Goal: Information Seeking & Learning: Learn about a topic

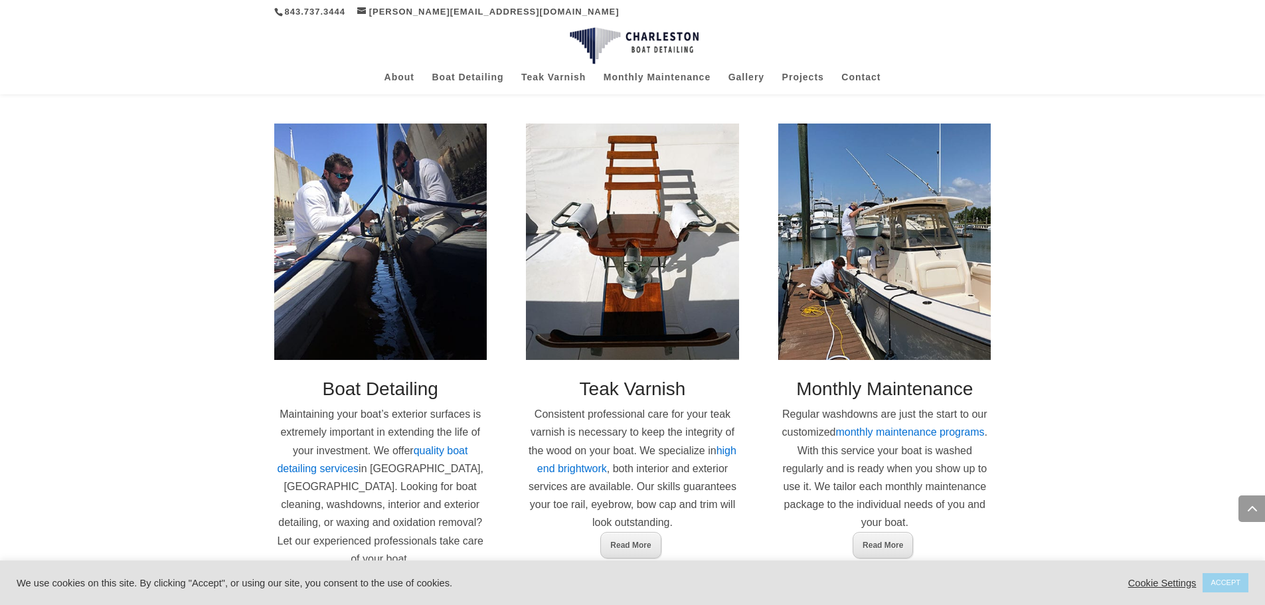
scroll to position [691, 0]
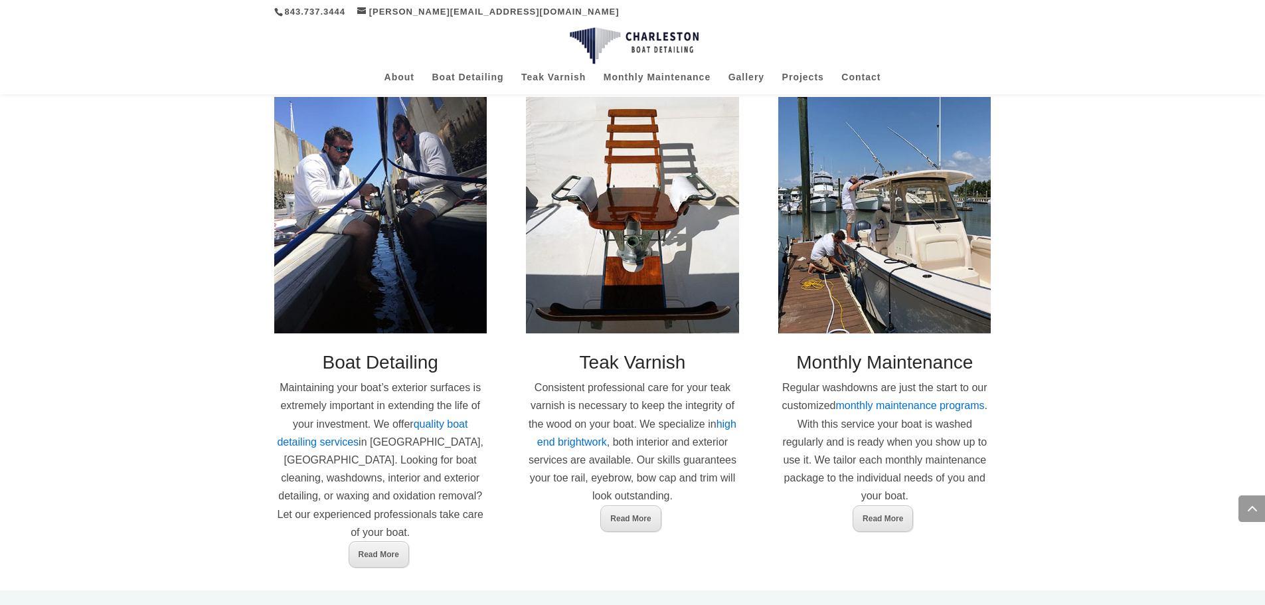
drag, startPoint x: 0, startPoint y: 333, endPoint x: 349, endPoint y: 385, distance: 352.5
click at [1, 333] on div "Charleston Boat Detailing Charleston Boat Detailing is the leading mobile boat …" at bounding box center [632, 174] width 1265 height 832
click at [1065, 371] on div "Charleston Boat Detailing Charleston Boat Detailing is the leading mobile boat …" at bounding box center [632, 174] width 1265 height 832
click at [1067, 446] on div "Charleston Boat Detailing Charleston Boat Detailing is the leading mobile boat …" at bounding box center [632, 174] width 1265 height 832
click at [182, 444] on div "Charleston Boat Detailing Charleston Boat Detailing is the leading mobile boat …" at bounding box center [632, 174] width 1265 height 832
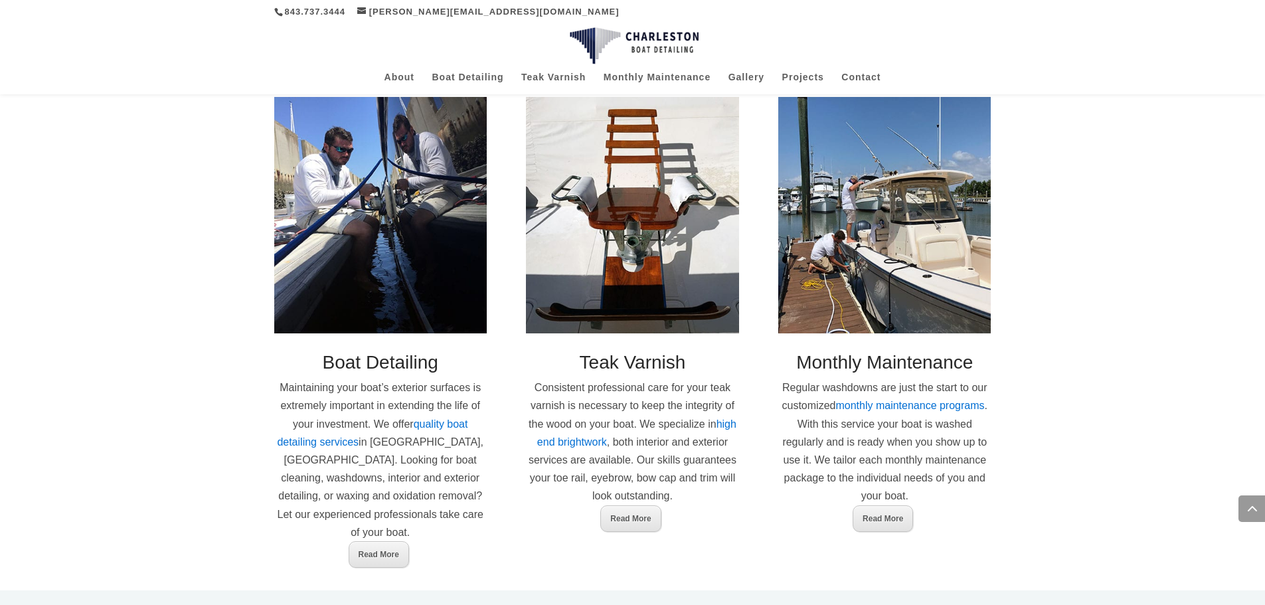
click at [213, 432] on div "Charleston Boat Detailing Charleston Boat Detailing is the leading mobile boat …" at bounding box center [632, 174] width 1265 height 832
click at [211, 485] on div "Charleston Boat Detailing Charleston Boat Detailing is the leading mobile boat …" at bounding box center [632, 174] width 1265 height 832
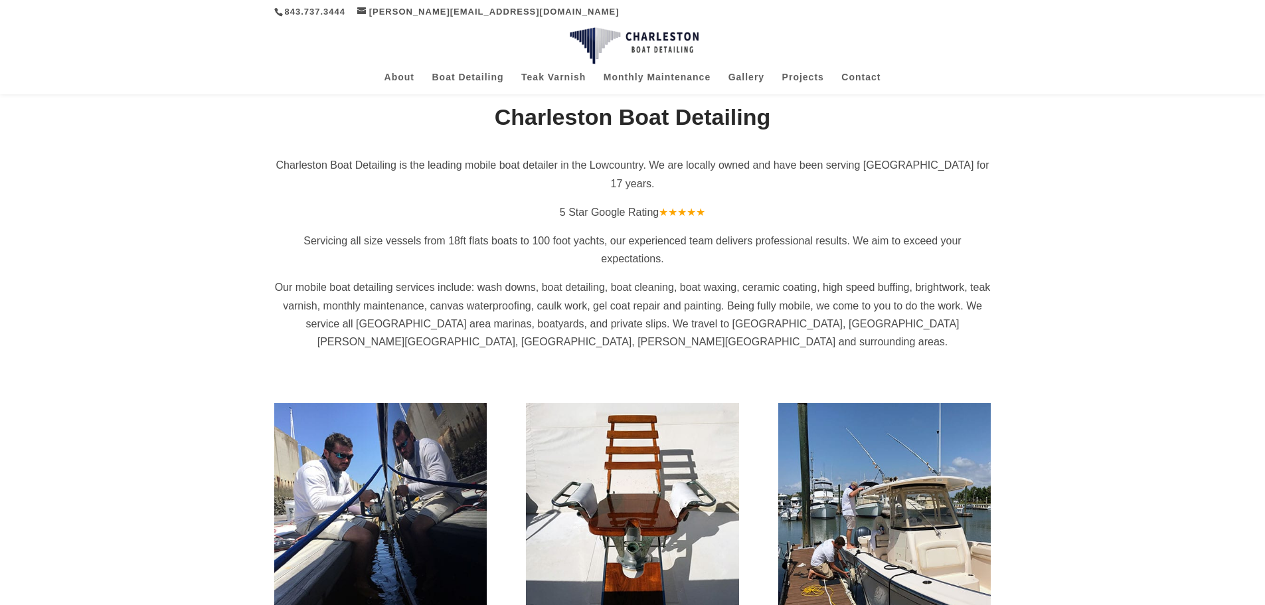
scroll to position [372, 0]
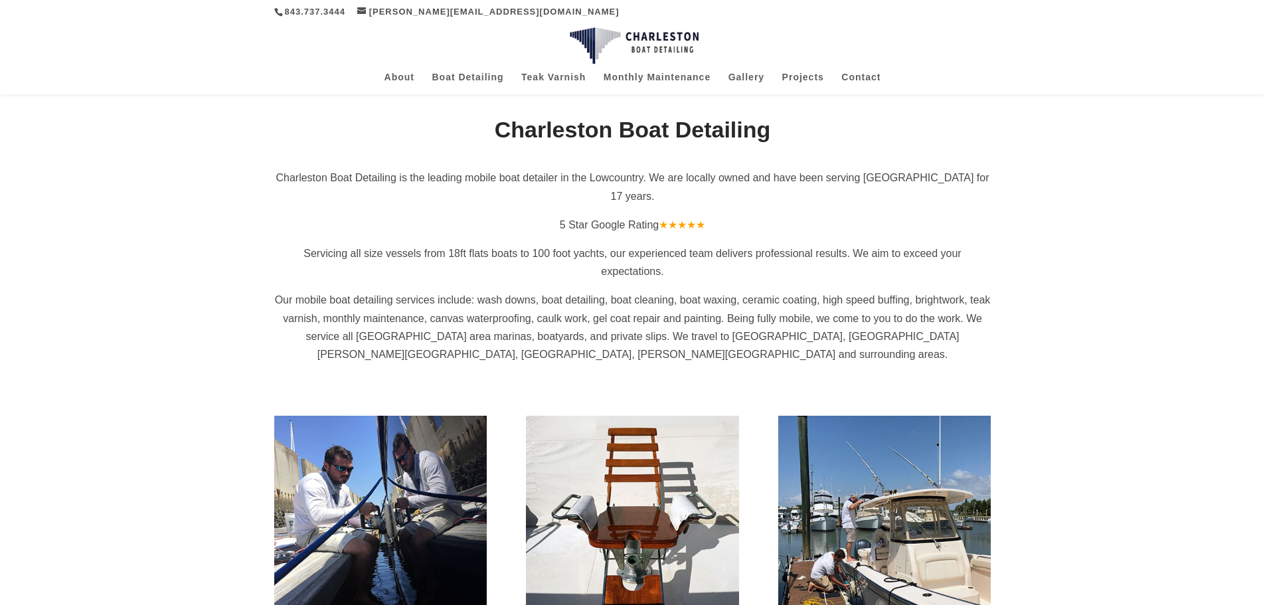
drag, startPoint x: 204, startPoint y: 440, endPoint x: 537, endPoint y: 391, distance: 336.4
click at [211, 438] on div "Charleston Boat Detailing Charleston Boat Detailing is the leading mobile boat …" at bounding box center [632, 493] width 1265 height 832
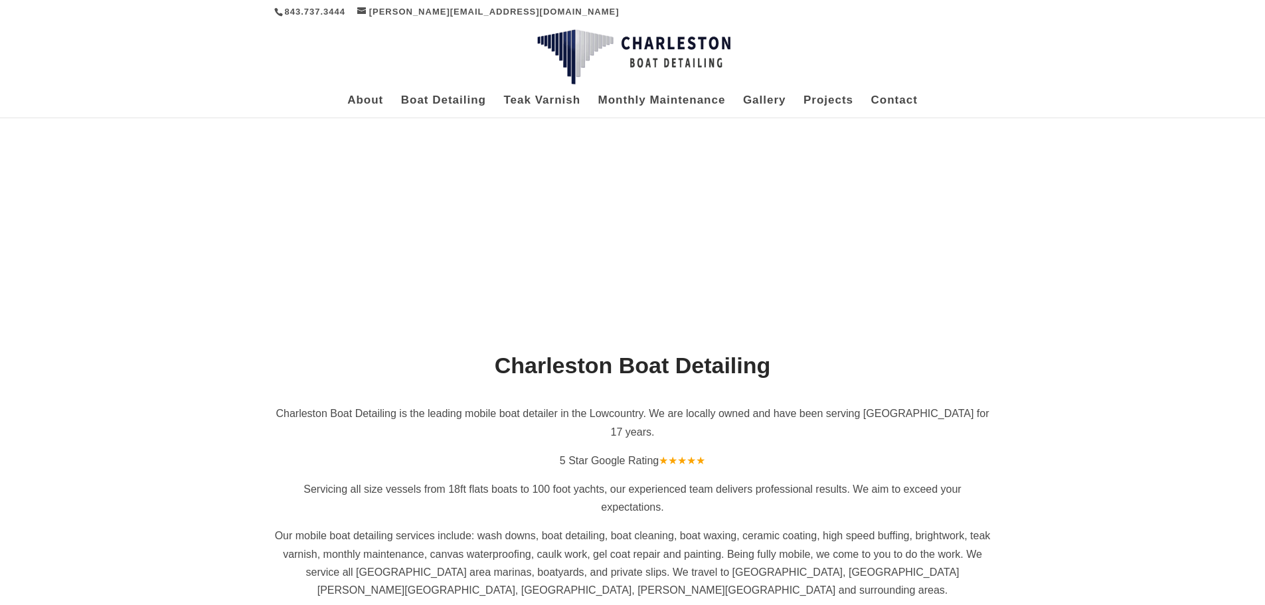
scroll to position [0, 0]
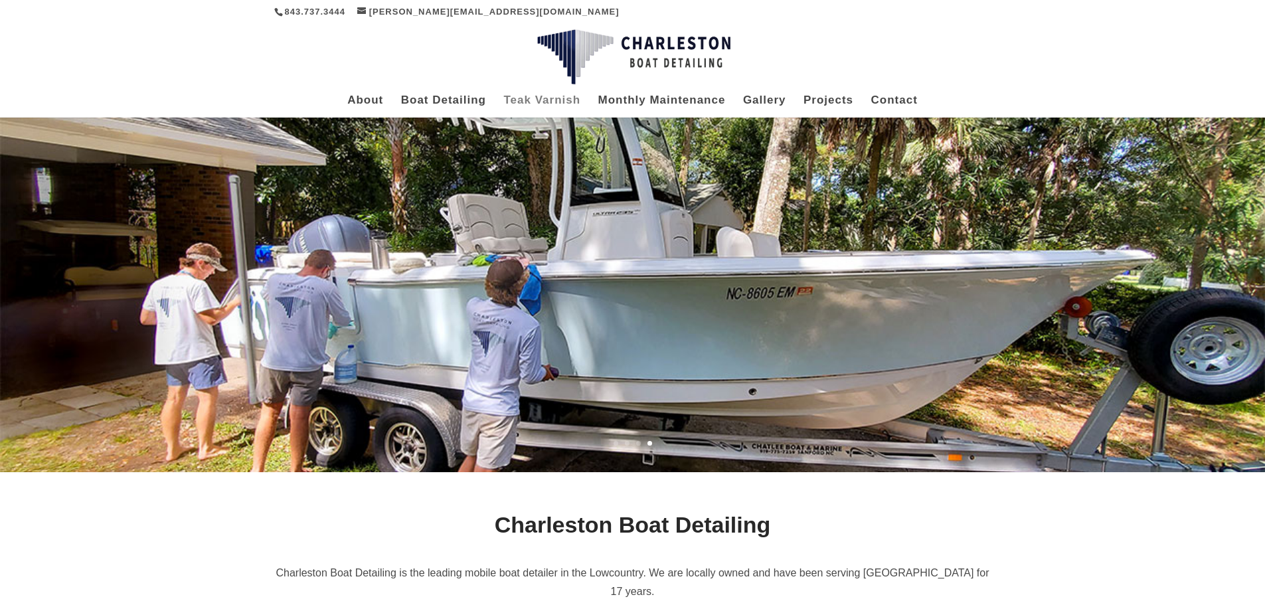
click at [569, 102] on link "Teak Varnish" at bounding box center [541, 107] width 77 height 22
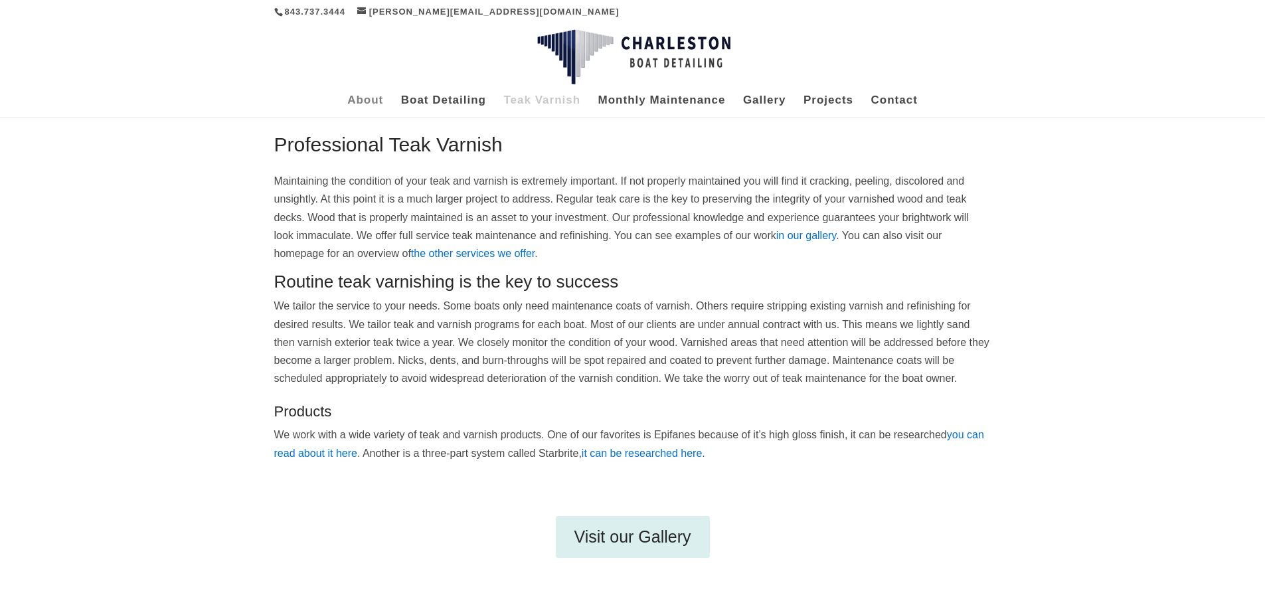
click at [358, 104] on link "About" at bounding box center [365, 107] width 36 height 22
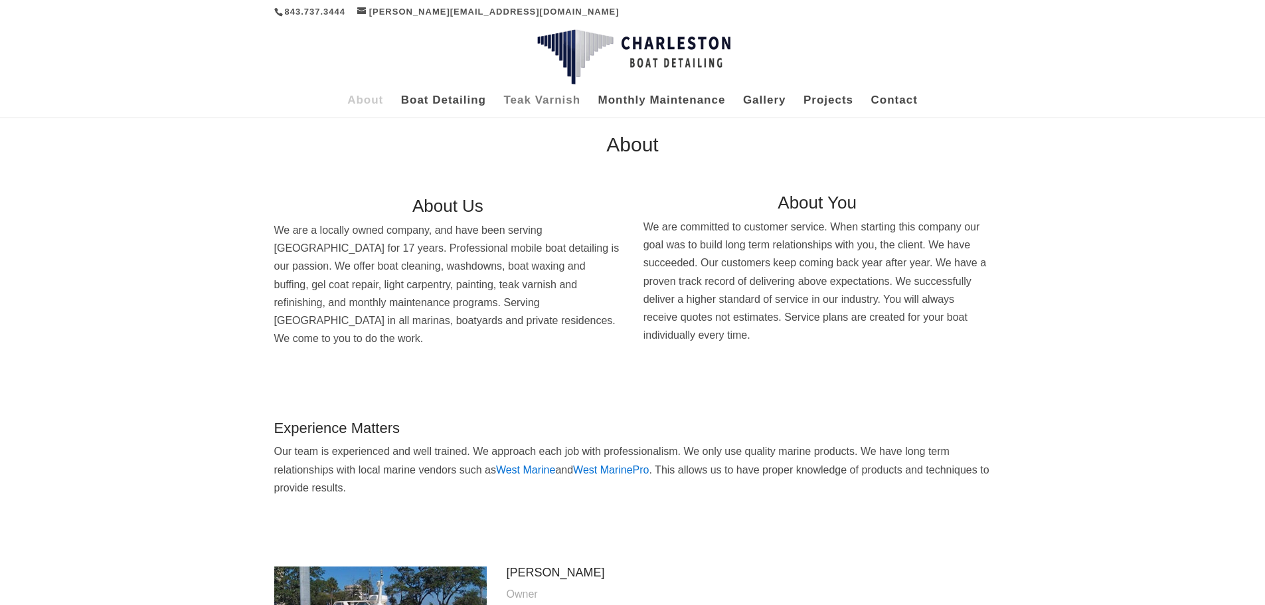
click at [566, 104] on link "Teak Varnish" at bounding box center [541, 107] width 77 height 22
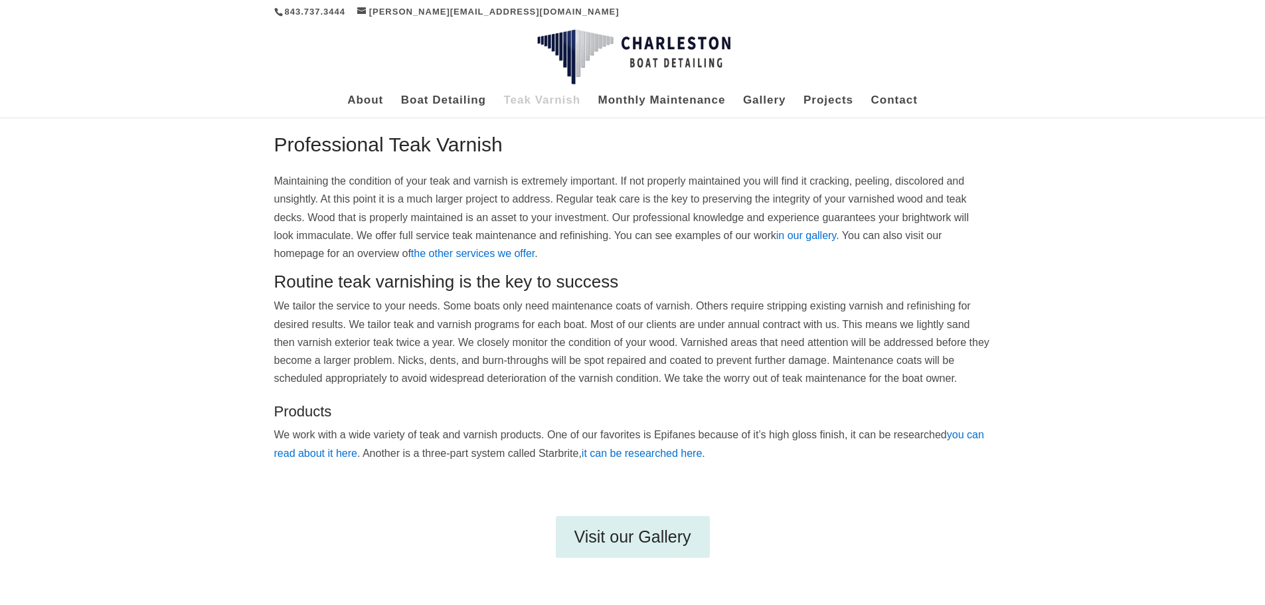
click at [104, 413] on div "Professional Teak Varnish Maintaining the condition of your teak and varnish is…" at bounding box center [632, 369] width 1265 height 505
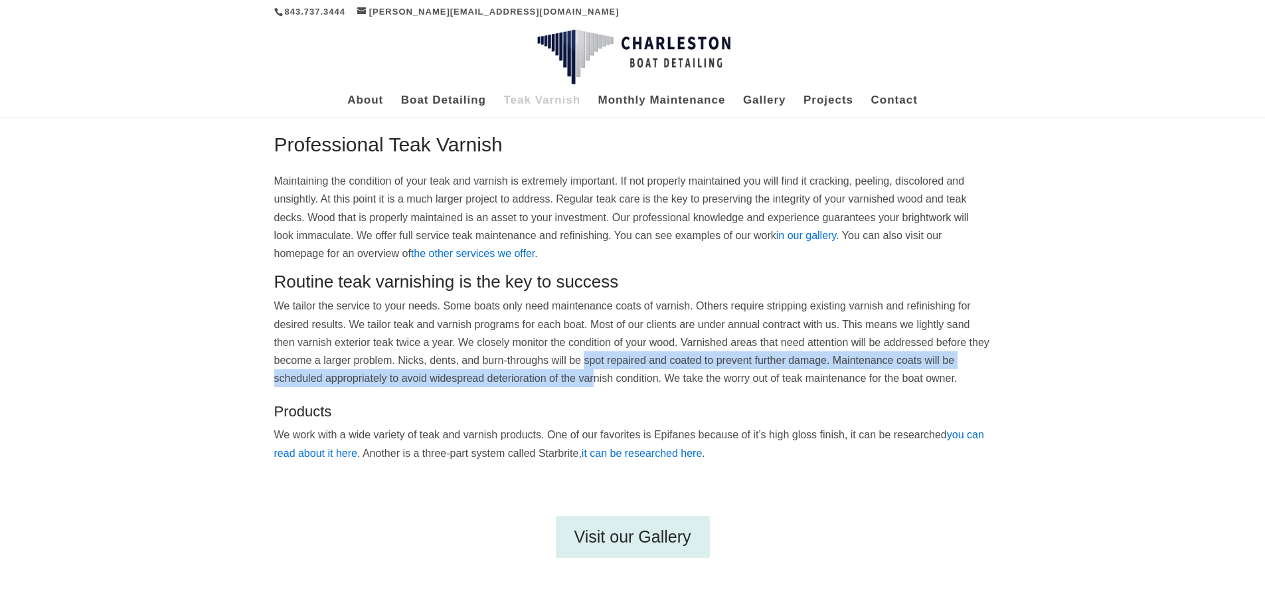
drag, startPoint x: 621, startPoint y: 376, endPoint x: 710, endPoint y: 324, distance: 103.0
click at [638, 358] on p "We tailor the service to your needs. Some boats only need maintenance coats of …" at bounding box center [632, 342] width 717 height 90
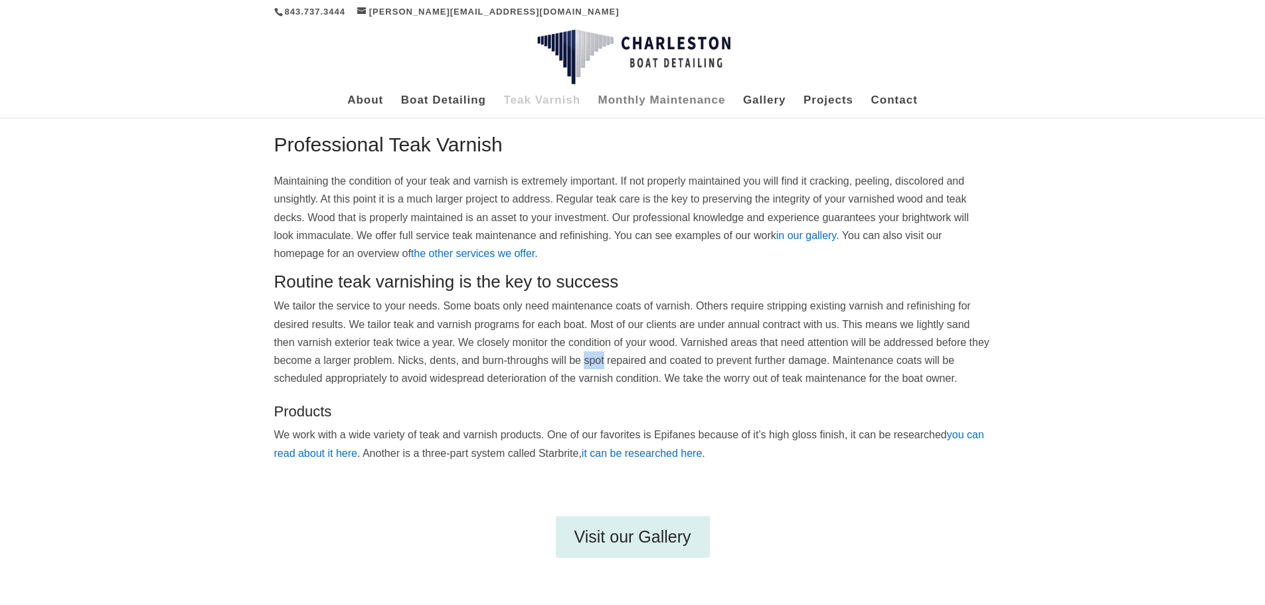
click at [643, 104] on link "Monthly Maintenance" at bounding box center [662, 107] width 128 height 22
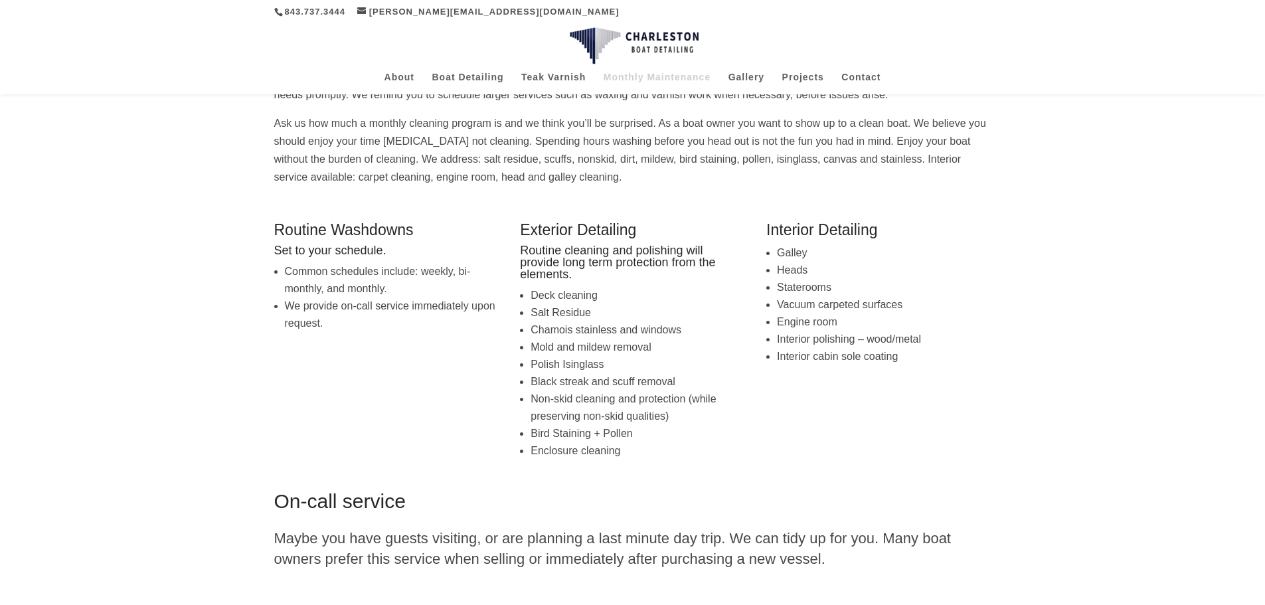
drag, startPoint x: 984, startPoint y: 531, endPoint x: 962, endPoint y: 507, distance: 32.9
click at [984, 527] on div "On-call service Maybe you have guests visiting, or are planning a last minute d…" at bounding box center [632, 577] width 717 height 173
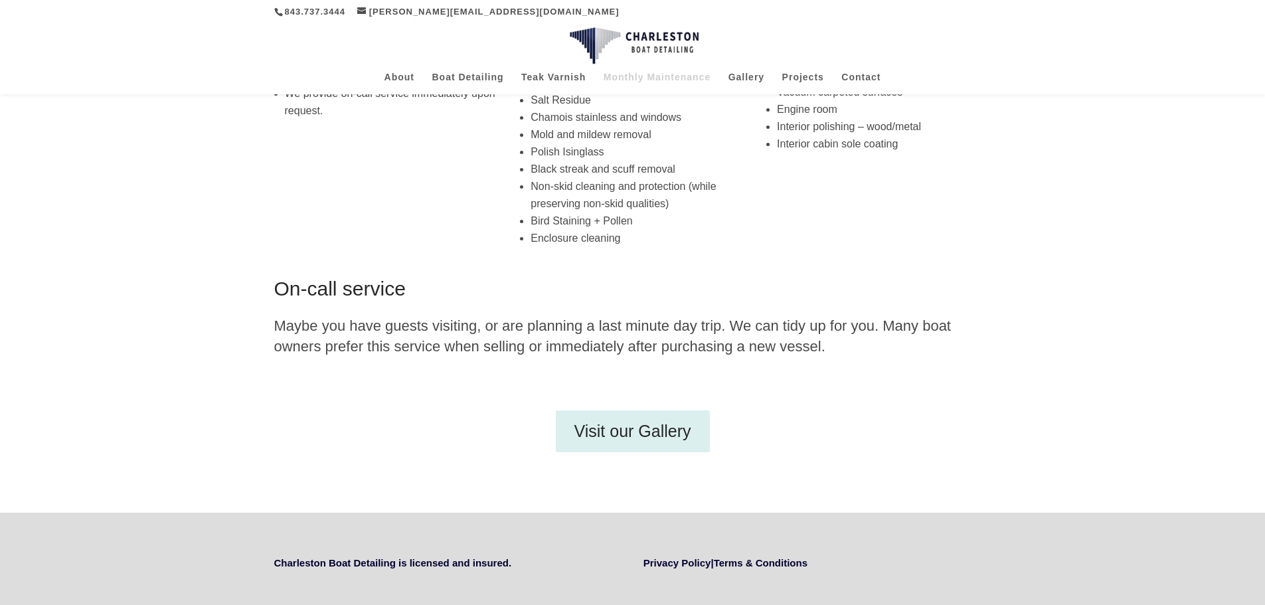
drag, startPoint x: 865, startPoint y: 490, endPoint x: 862, endPoint y: 483, distance: 7.8
click at [863, 486] on div "On-call service Maybe you have guests visiting, or are planning a last minute d…" at bounding box center [632, 387] width 717 height 252
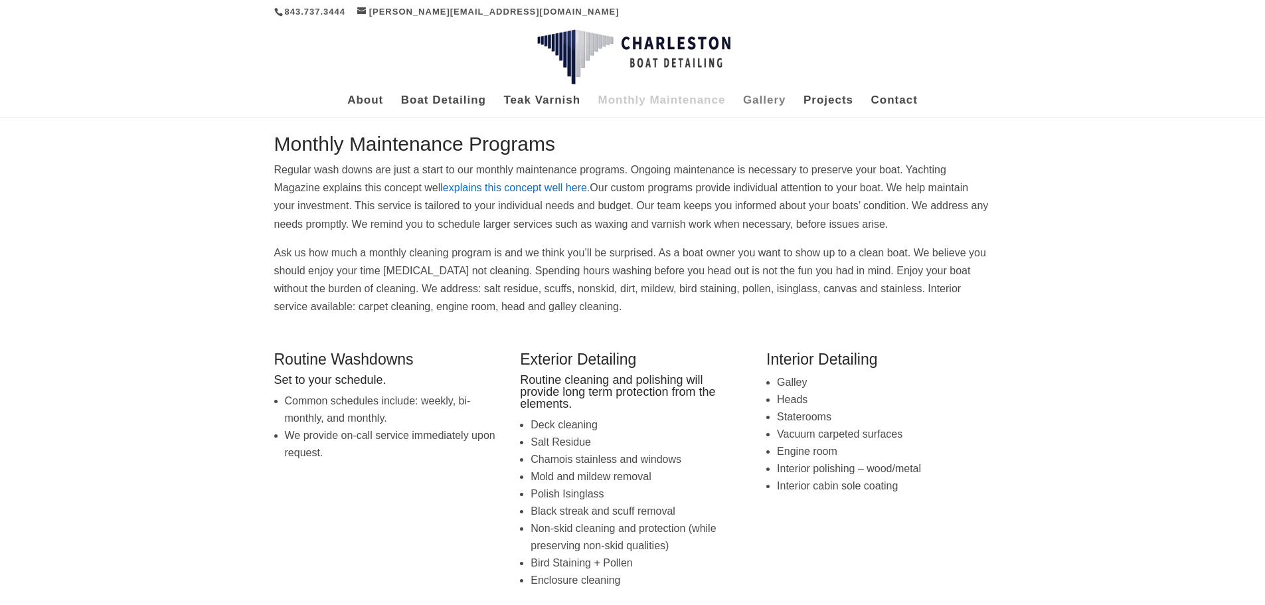
click at [757, 104] on link "Gallery" at bounding box center [764, 107] width 43 height 22
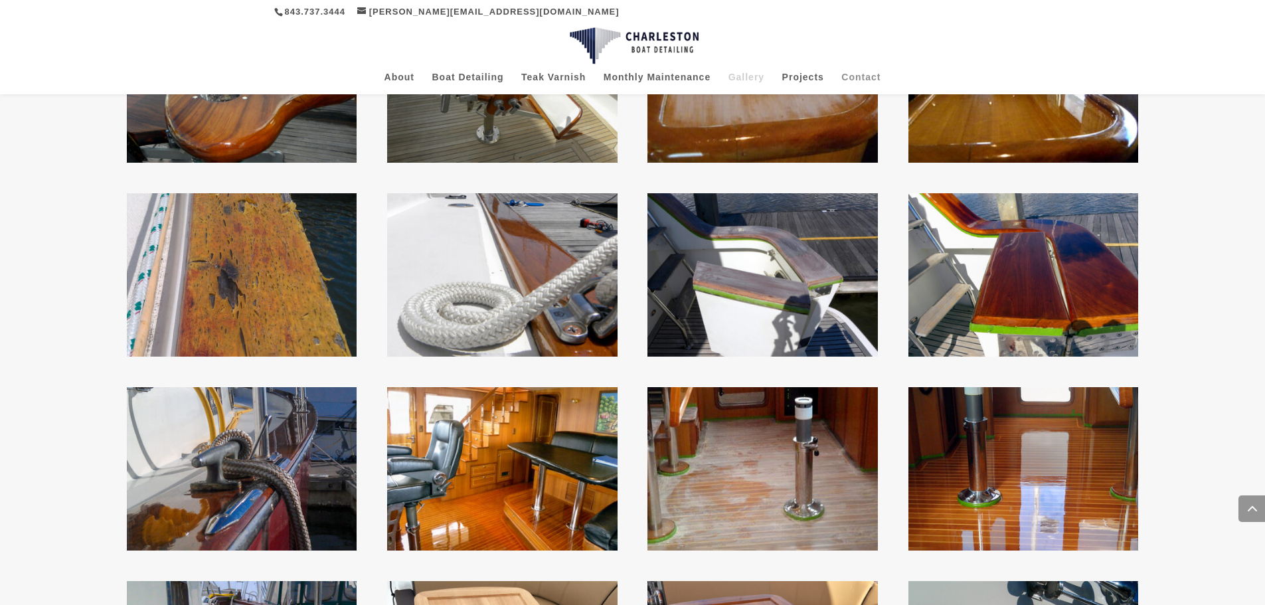
scroll to position [1743, 0]
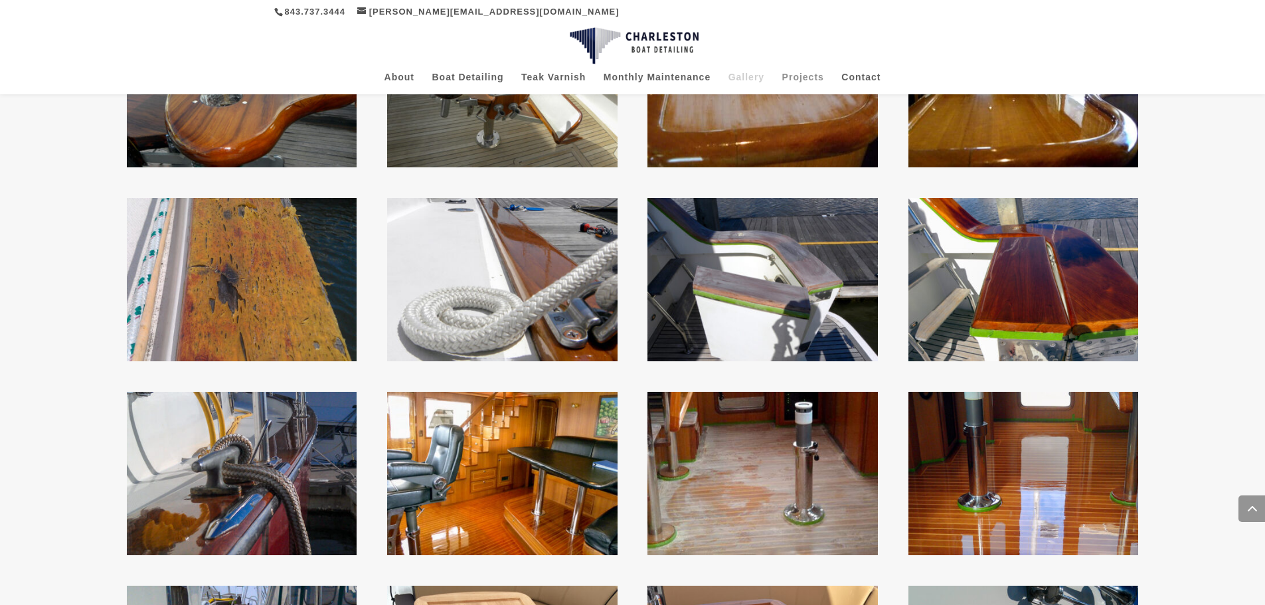
click at [798, 73] on link "Projects" at bounding box center [803, 83] width 42 height 22
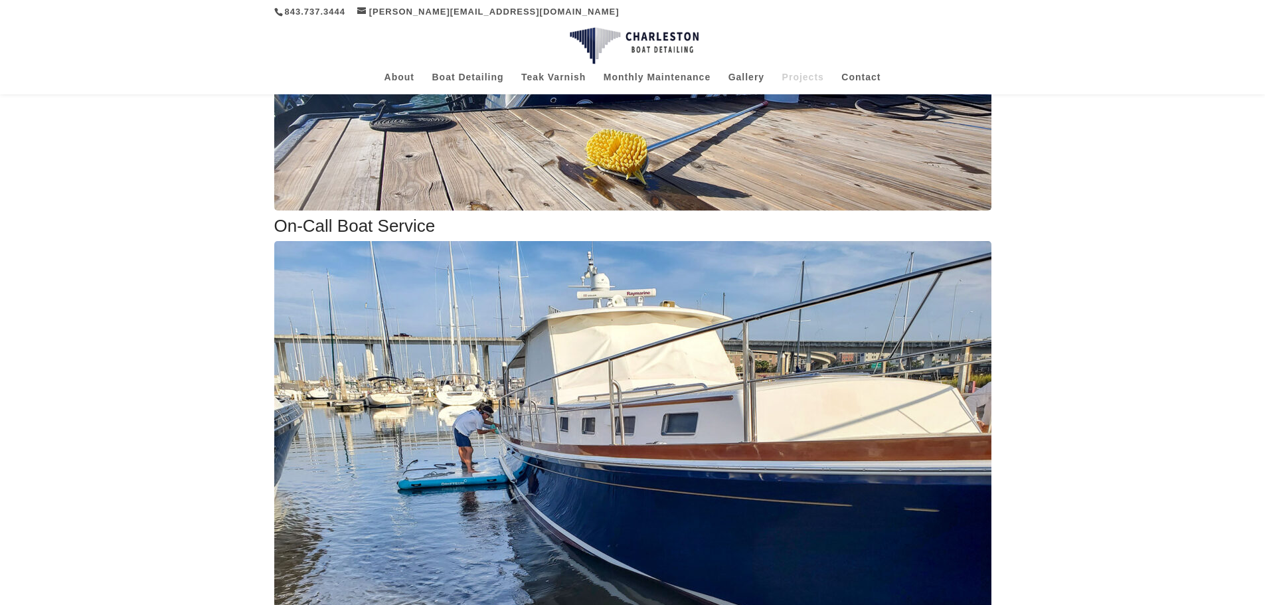
scroll to position [456, 0]
click at [874, 80] on link "Contact" at bounding box center [860, 83] width 39 height 22
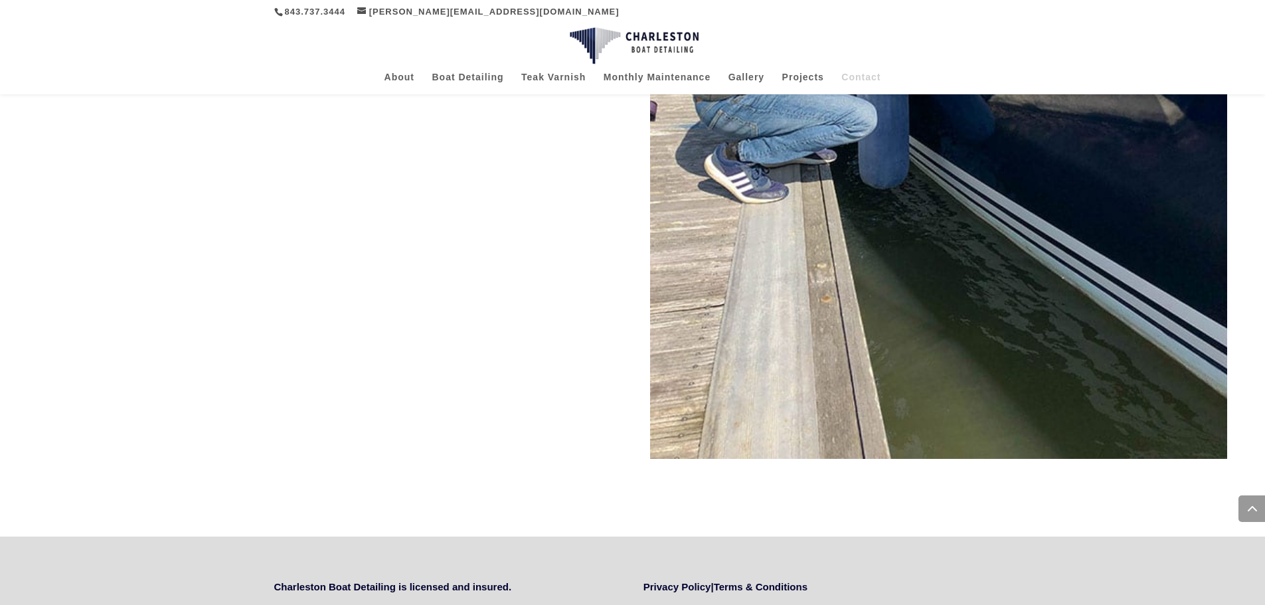
scroll to position [847, 0]
click at [406, 84] on link "About" at bounding box center [400, 83] width 30 height 22
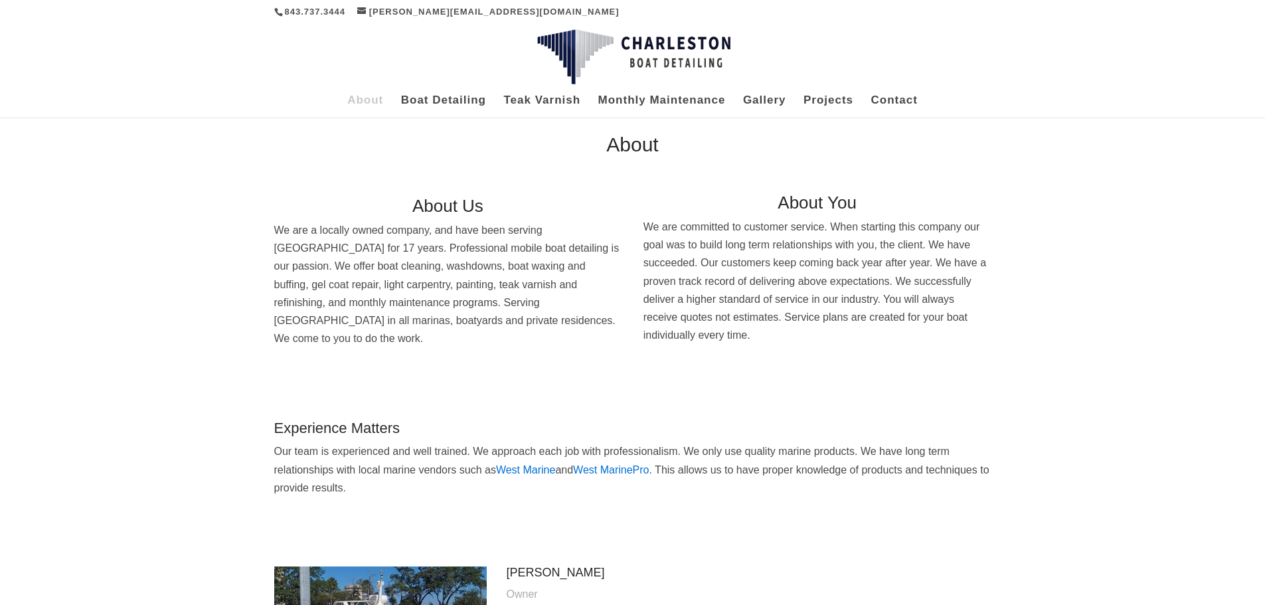
click at [1207, 329] on div "About About Us We are a locally owned company, and have been serving [GEOGRAPHI…" at bounding box center [632, 448] width 1265 height 663
